Goal: Information Seeking & Learning: Find specific fact

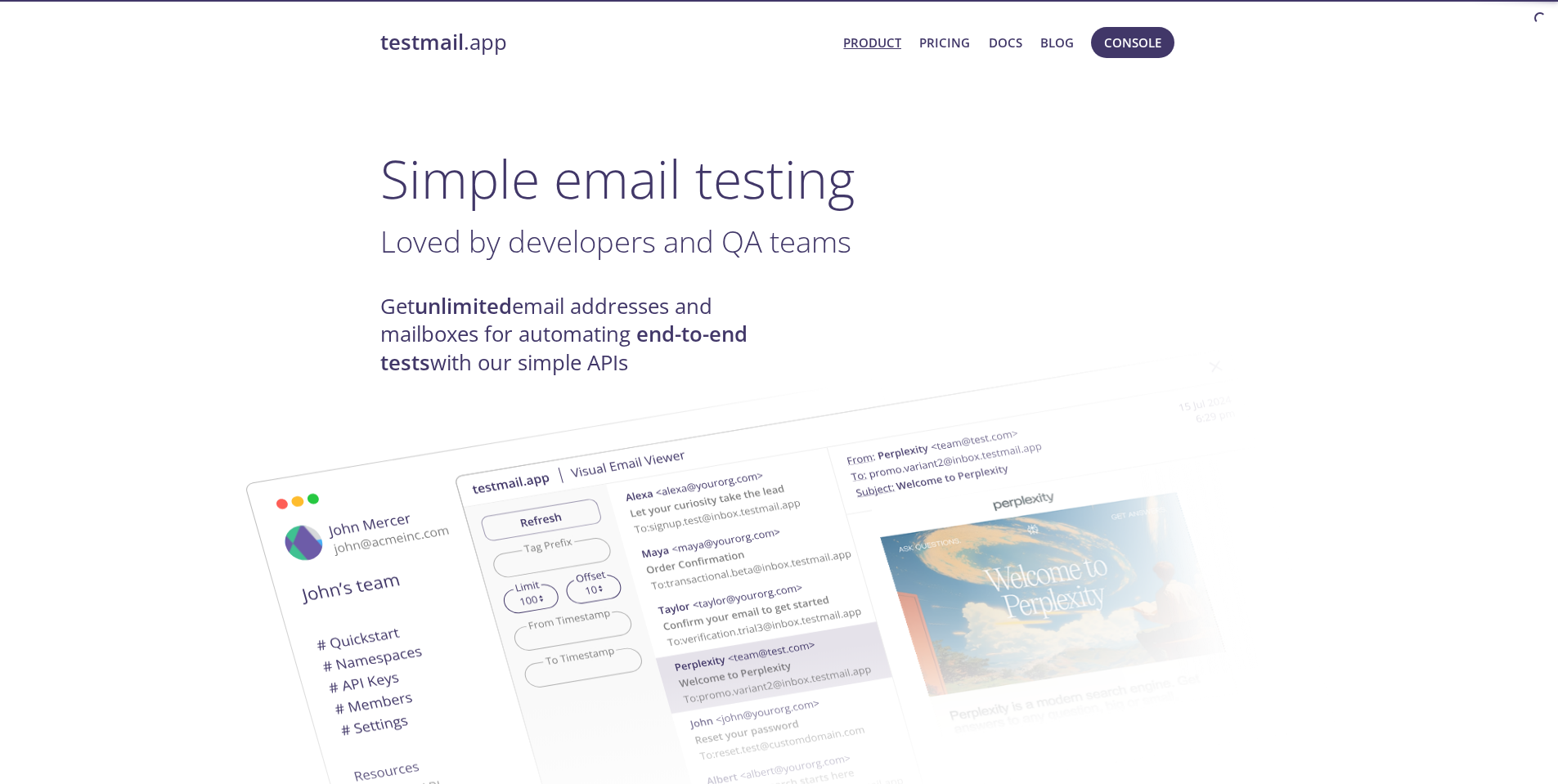
click at [1147, 43] on span "Console" at bounding box center [1133, 43] width 57 height 21
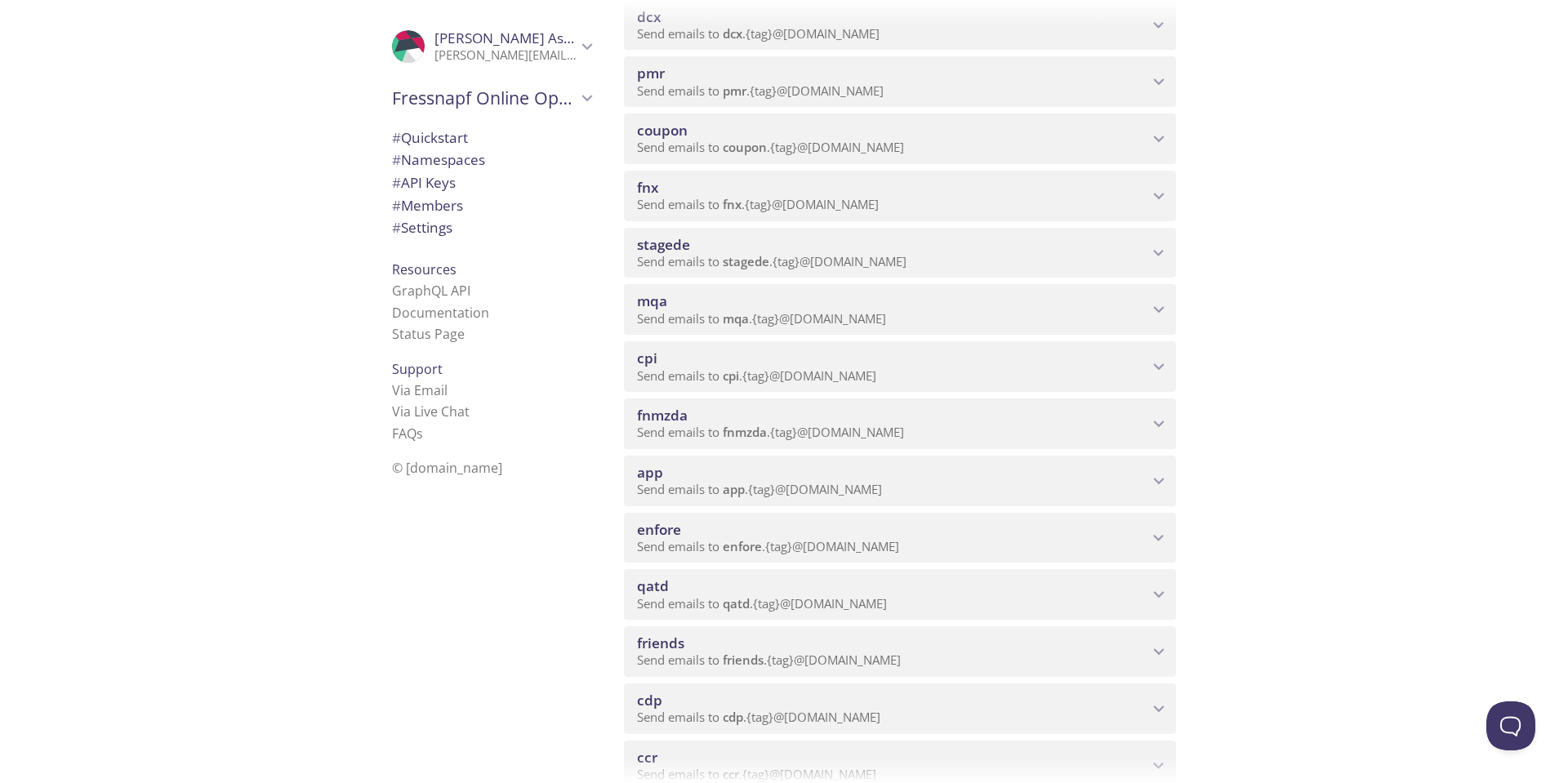
scroll to position [572, 0]
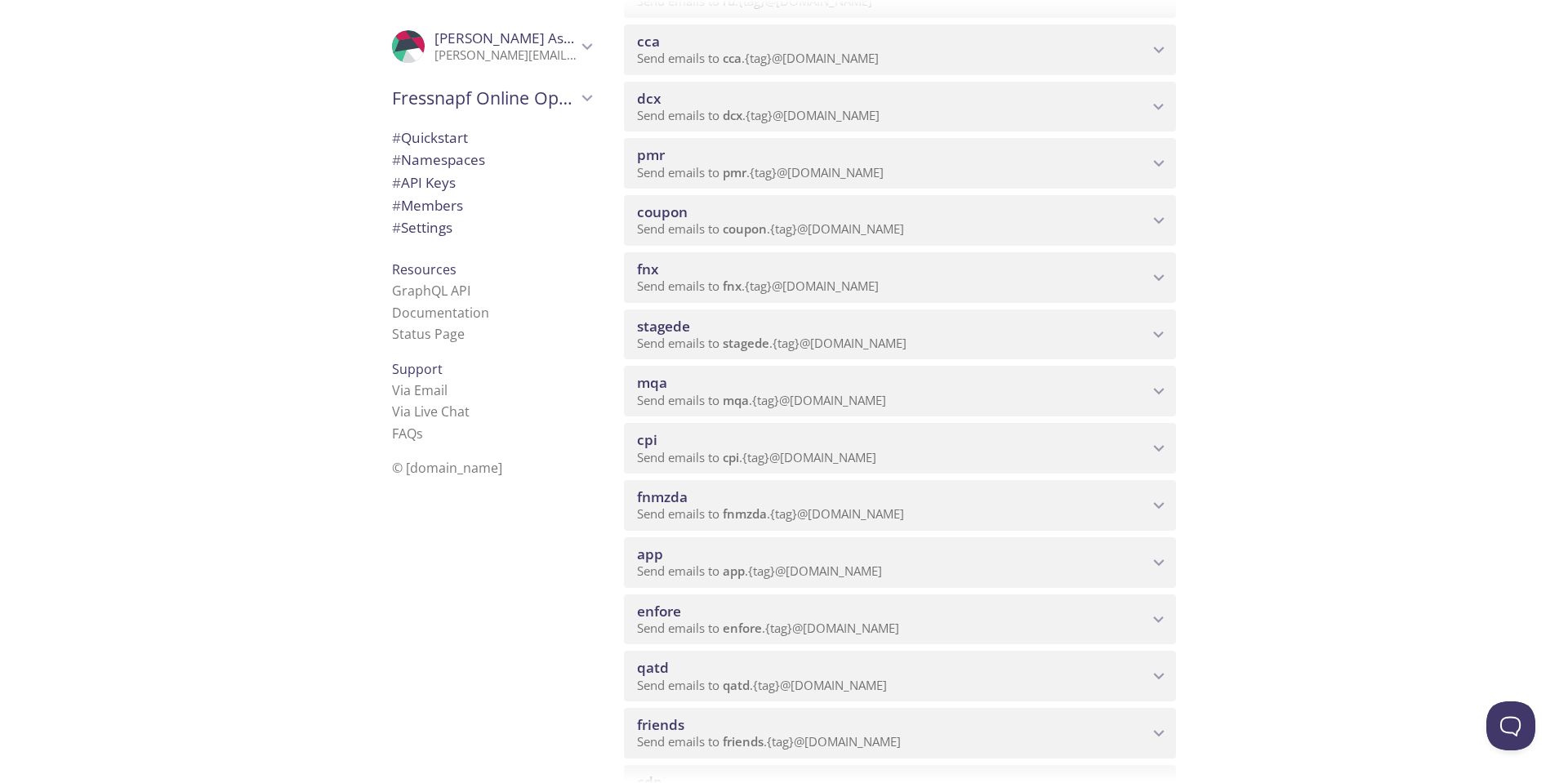
click at [1145, 379] on span "mqa" at bounding box center [892, 382] width 511 height 18
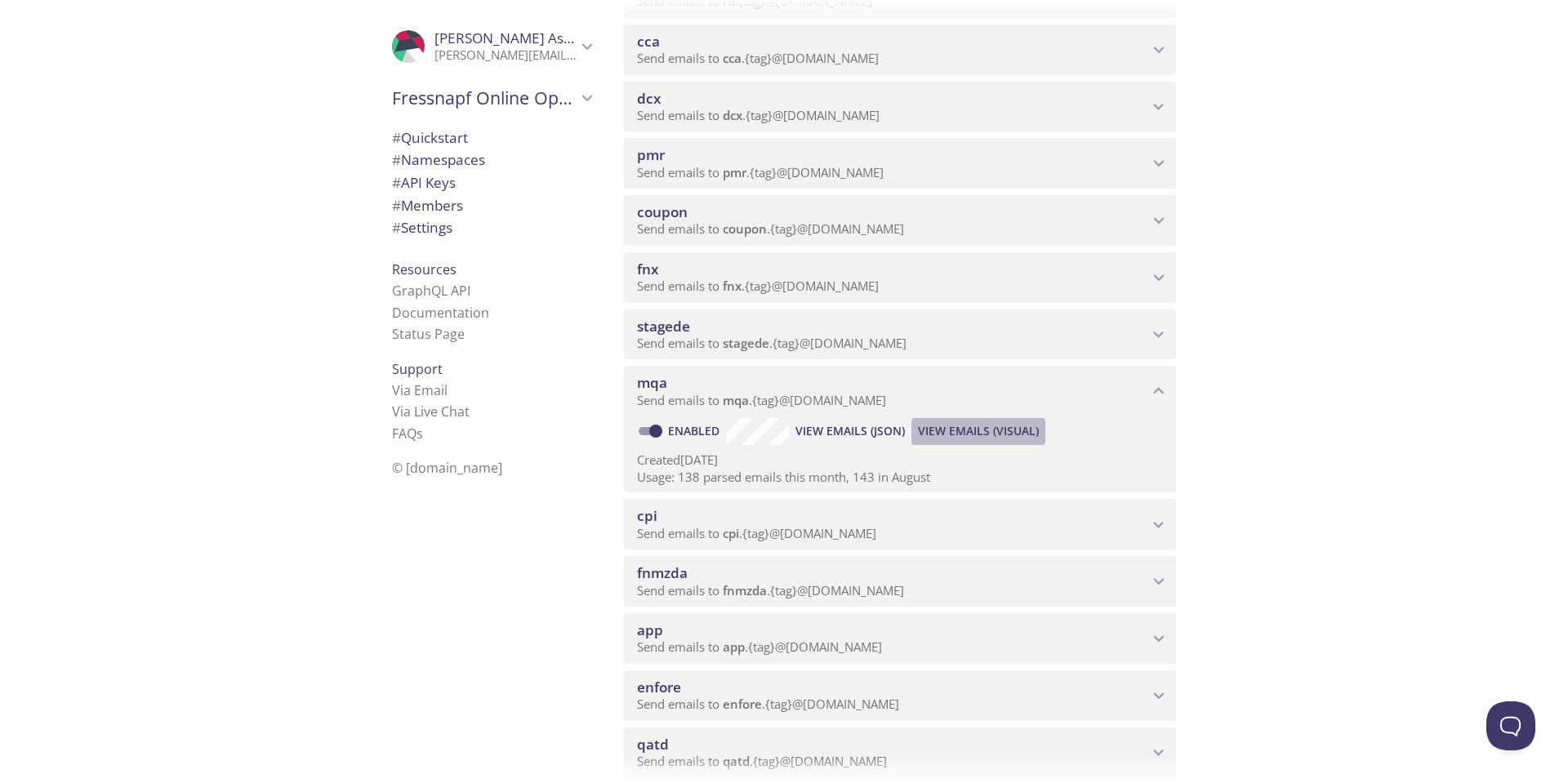
click at [1009, 437] on span "View Emails (Visual)" at bounding box center [977, 431] width 121 height 19
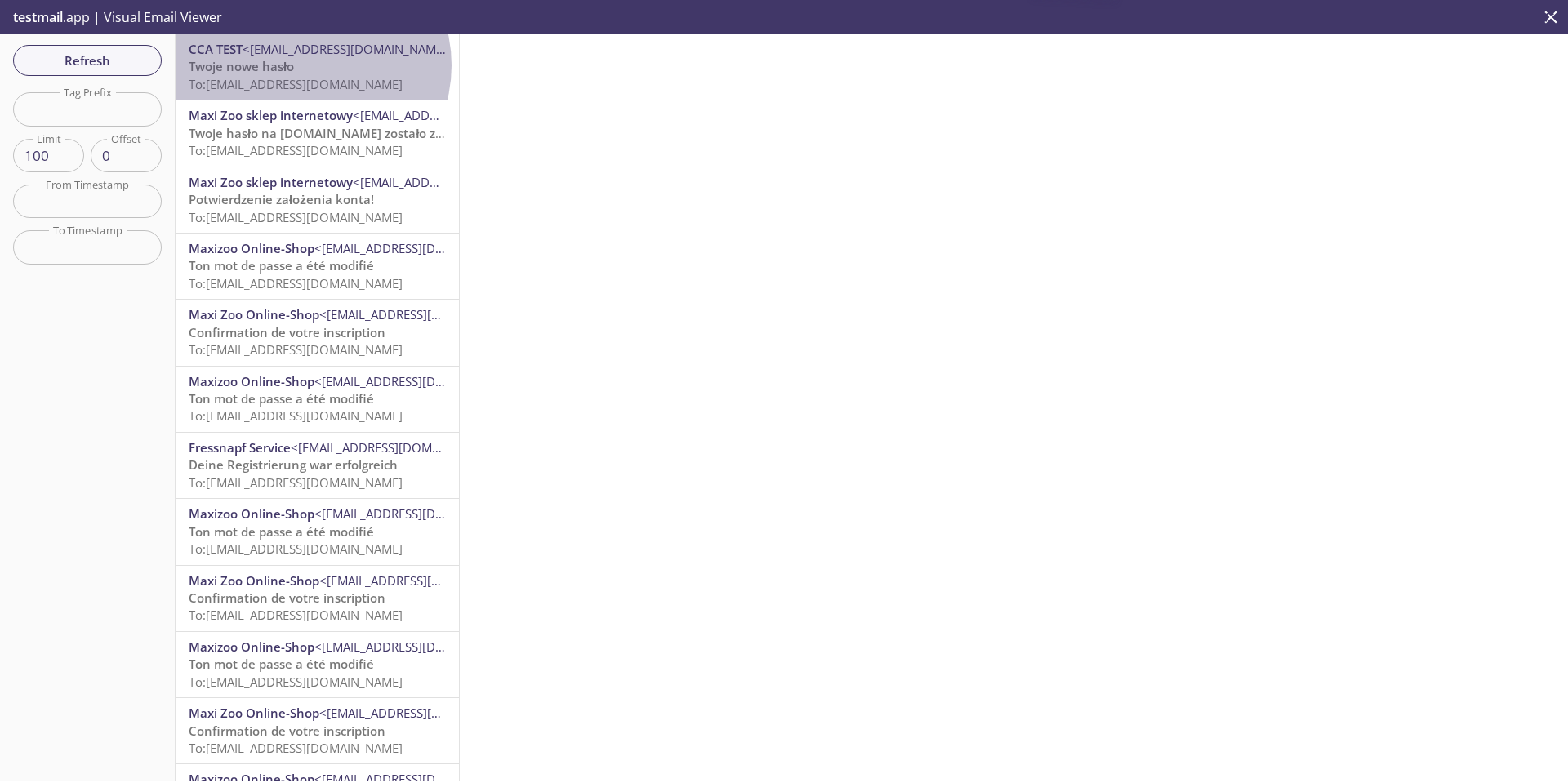
click at [307, 66] on p "Twoje nowe hasło To: [EMAIL_ADDRESS][DOMAIN_NAME]" at bounding box center [317, 76] width 257 height 35
